Goal: Answer question/provide support

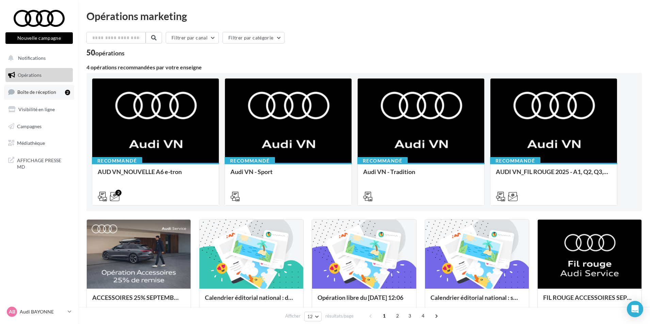
click at [42, 95] on span "Boîte de réception" at bounding box center [36, 92] width 39 height 6
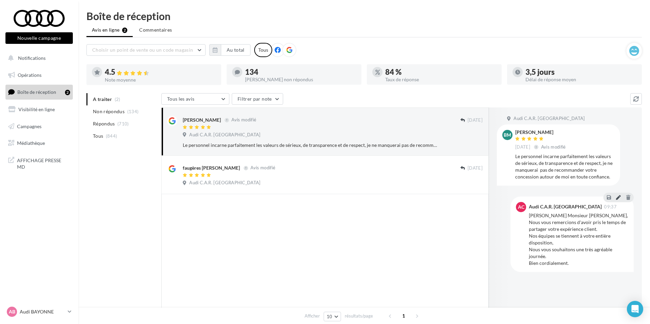
click at [619, 198] on icon at bounding box center [618, 197] width 5 height 5
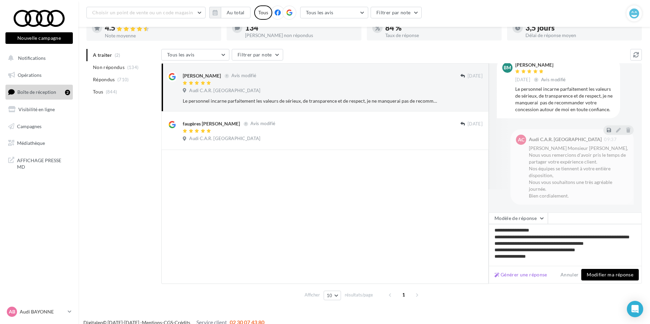
scroll to position [3, 0]
click at [614, 275] on button "Modifier ma réponse" at bounding box center [609, 275] width 57 height 12
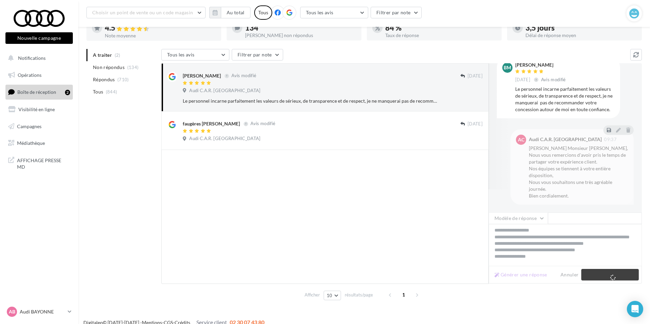
scroll to position [0, 0]
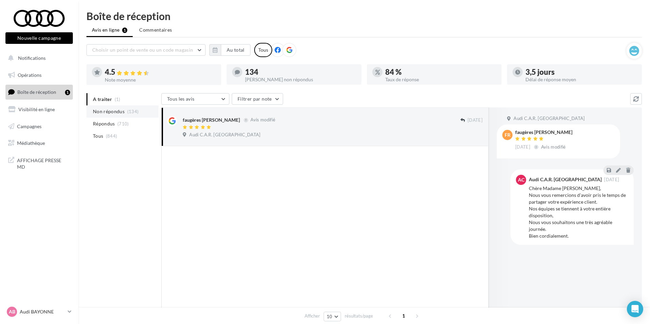
click at [117, 113] on span "Non répondus" at bounding box center [109, 111] width 32 height 7
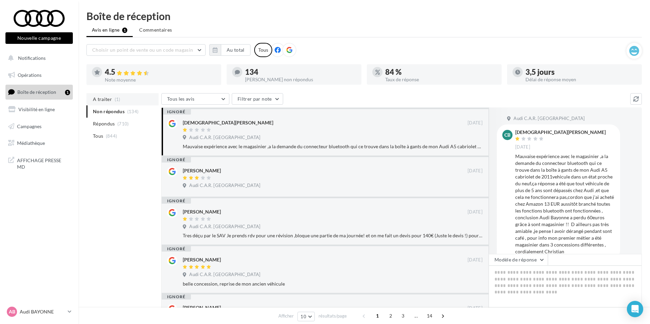
click at [104, 102] on span "A traiter" at bounding box center [102, 99] width 19 height 7
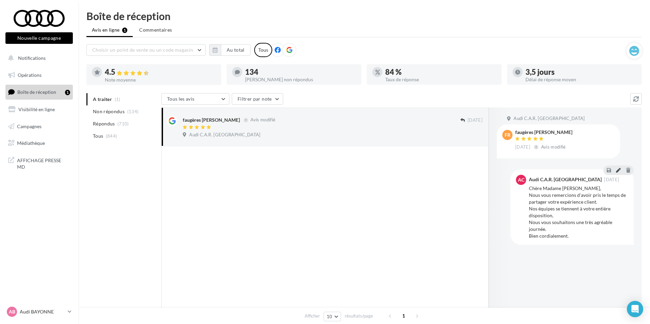
click at [619, 170] on icon at bounding box center [618, 170] width 5 height 5
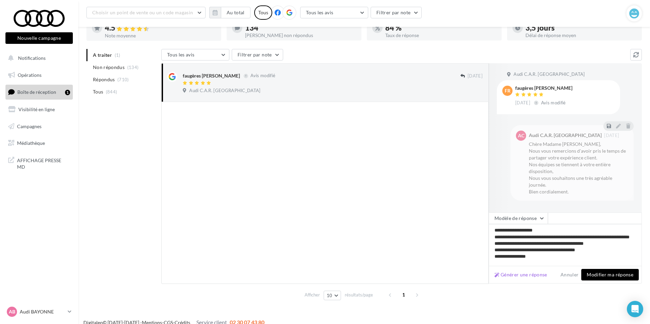
scroll to position [1, 0]
click at [619, 277] on button "Modifier ma réponse" at bounding box center [609, 275] width 57 height 12
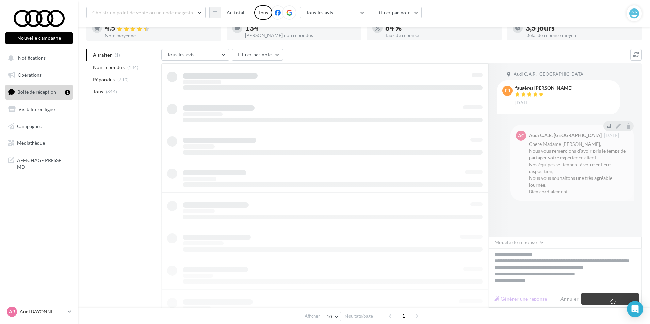
scroll to position [11, 0]
